Goal: Information Seeking & Learning: Find specific fact

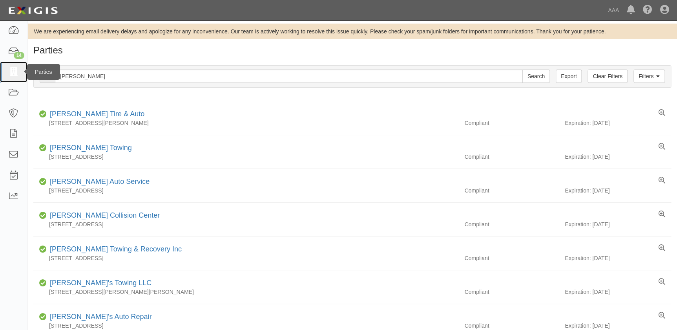
click at [16, 70] on icon at bounding box center [13, 72] width 11 height 9
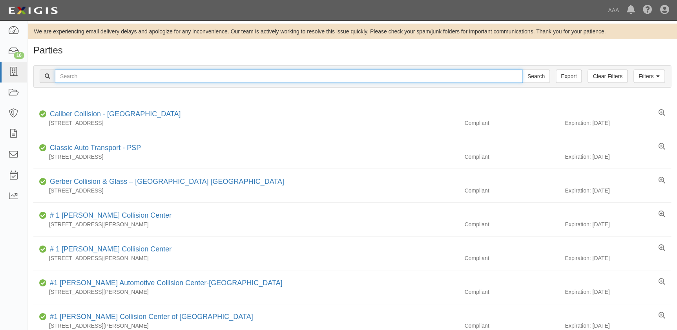
click at [84, 80] on input "text" at bounding box center [289, 76] width 468 height 13
type input "p"
type input "Puente hills"
click at [523, 70] on input "Search" at bounding box center [536, 76] width 27 height 13
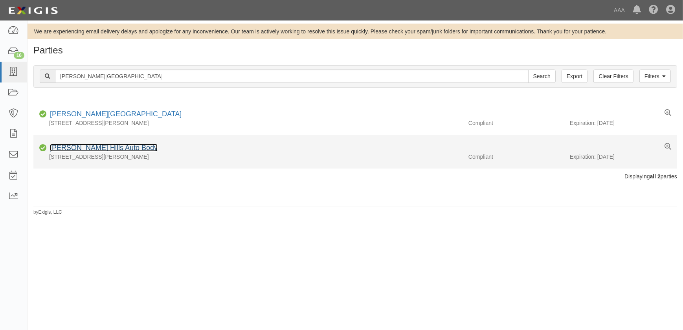
click at [102, 149] on link "[PERSON_NAME] Hills Auto Body" at bounding box center [104, 148] width 108 height 8
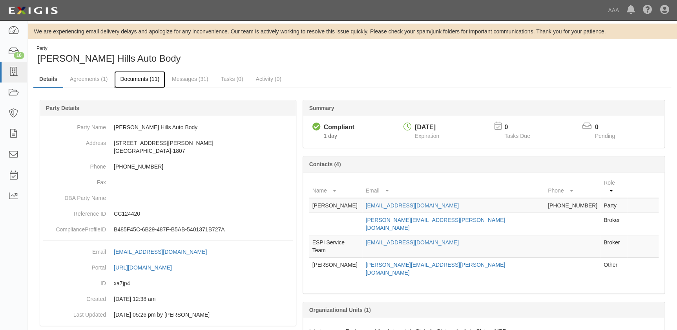
click at [137, 80] on link "Documents (11)" at bounding box center [139, 79] width 51 height 17
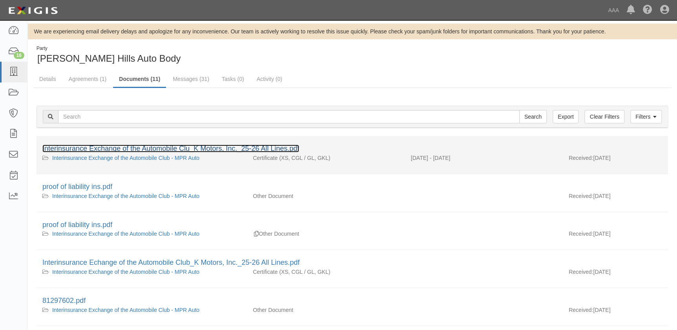
click at [137, 146] on link "Interinsurance Exchange of the Automobile Clu_K Motors, Inc._25-26 All Lines.pdf" at bounding box center [170, 149] width 257 height 8
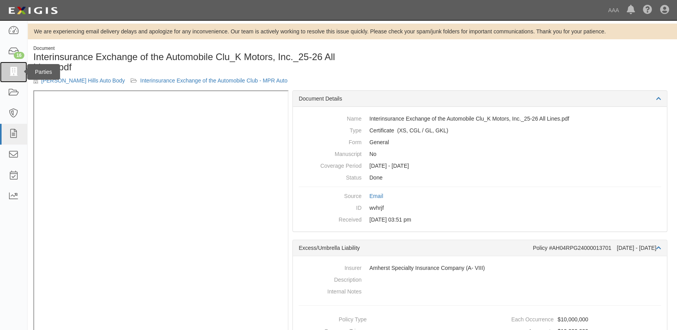
click at [10, 75] on icon at bounding box center [13, 72] width 11 height 9
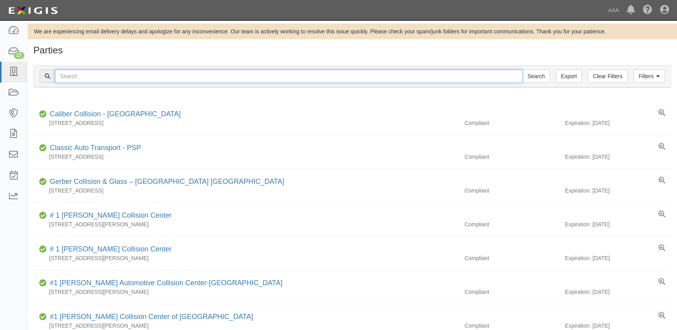
click at [137, 75] on input "text" at bounding box center [289, 76] width 468 height 13
type input "kenny"
click at [523, 70] on input "Search" at bounding box center [536, 76] width 27 height 13
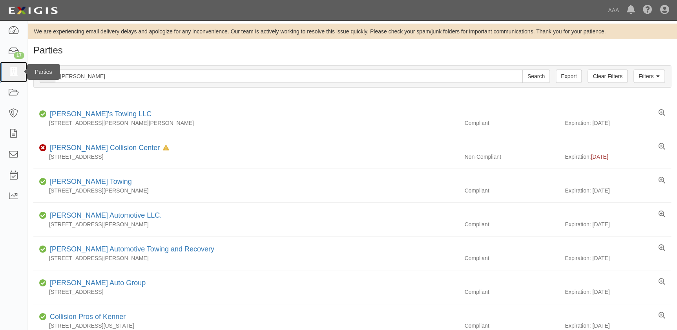
click at [11, 75] on icon at bounding box center [13, 72] width 11 height 9
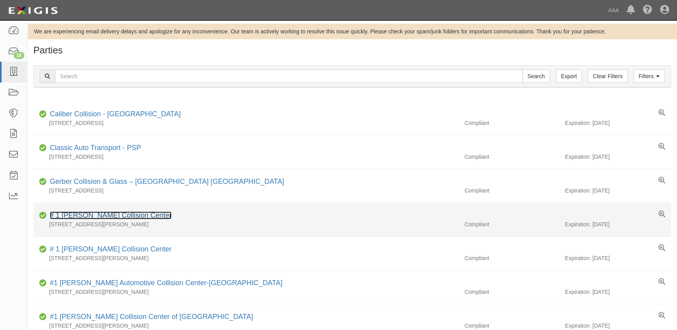
click at [90, 214] on link "# 1 Cochran Collision Center" at bounding box center [111, 215] width 122 height 8
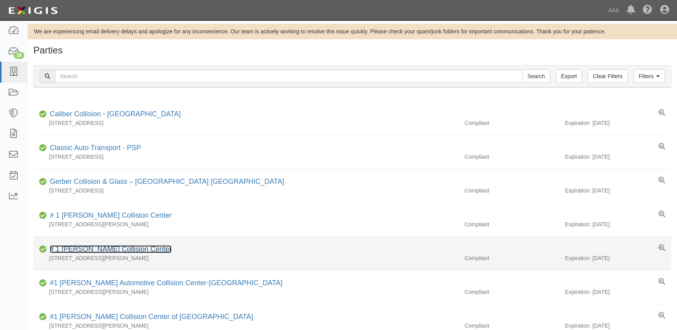
click at [81, 249] on link "# 1 [PERSON_NAME] Collision Center" at bounding box center [111, 249] width 122 height 8
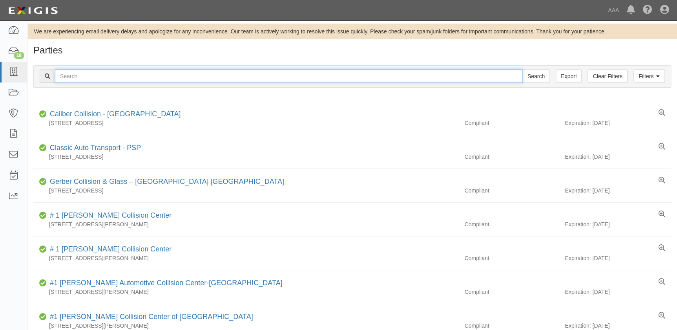
click at [82, 77] on input "text" at bounding box center [289, 76] width 468 height 13
type input "caliber"
click at [523, 70] on input "Search" at bounding box center [536, 76] width 27 height 13
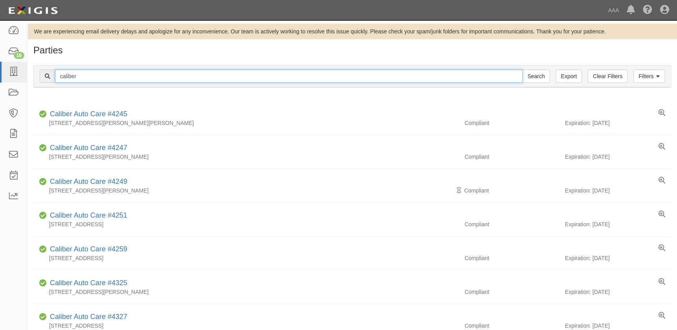
click at [125, 77] on input "caliber" at bounding box center [289, 76] width 468 height 13
type input "caliber collision"
click at [523, 70] on input "Search" at bounding box center [536, 76] width 27 height 13
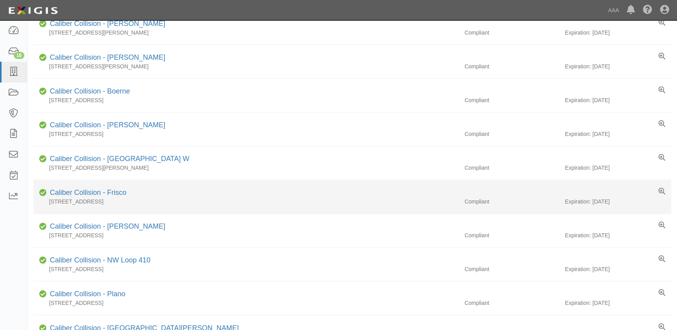
scroll to position [428, 0]
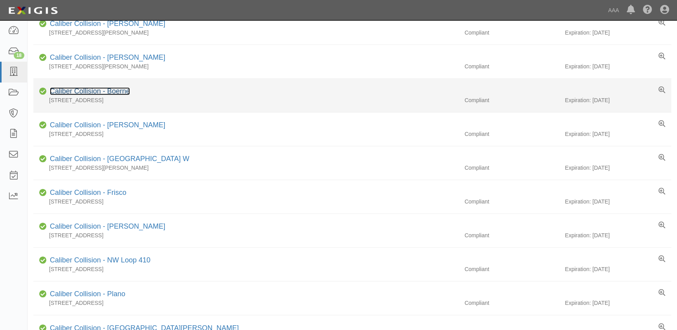
click at [118, 92] on link "Caliber Collision - Boerne" at bounding box center [90, 91] width 80 height 8
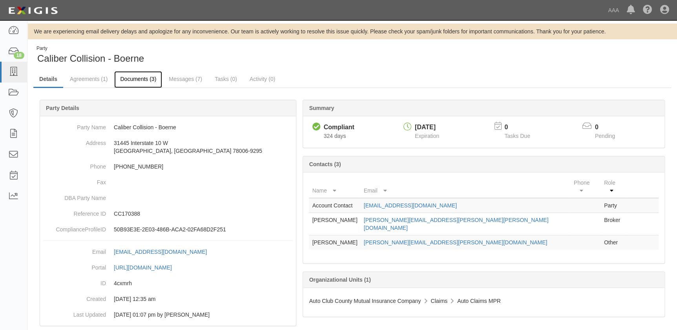
click at [143, 80] on link "Documents (3)" at bounding box center [138, 79] width 48 height 17
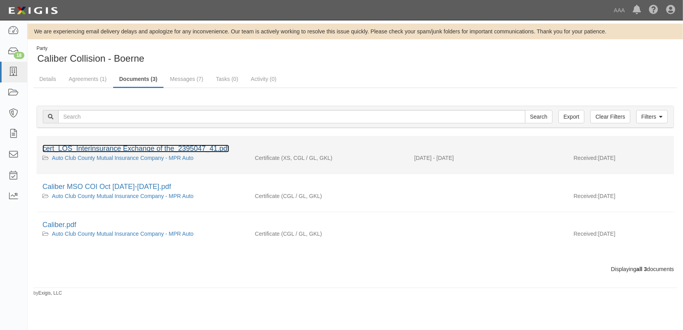
click at [119, 149] on link "cert_LOS_Interinsurance Exchange of the_2395047_41.pdf" at bounding box center [135, 149] width 187 height 8
